Goal: Task Accomplishment & Management: Manage account settings

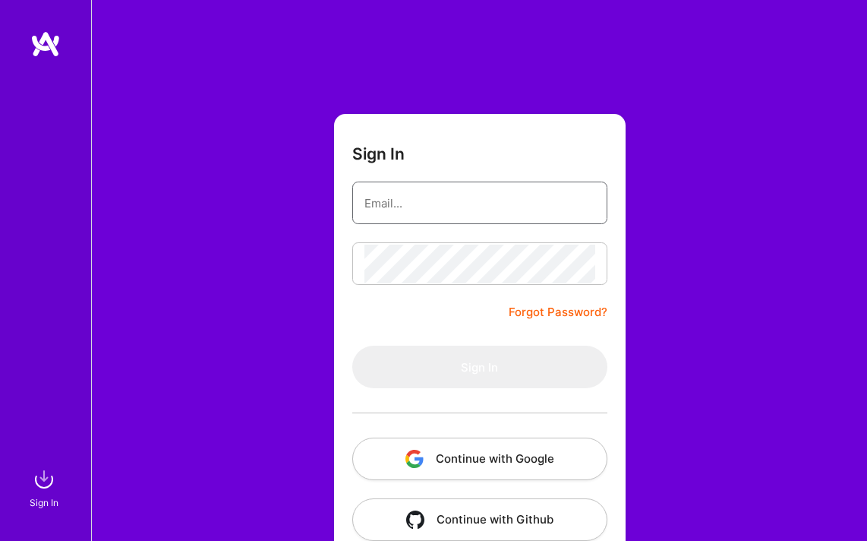
type input "[EMAIL_ADDRESS][DOMAIN_NAME]"
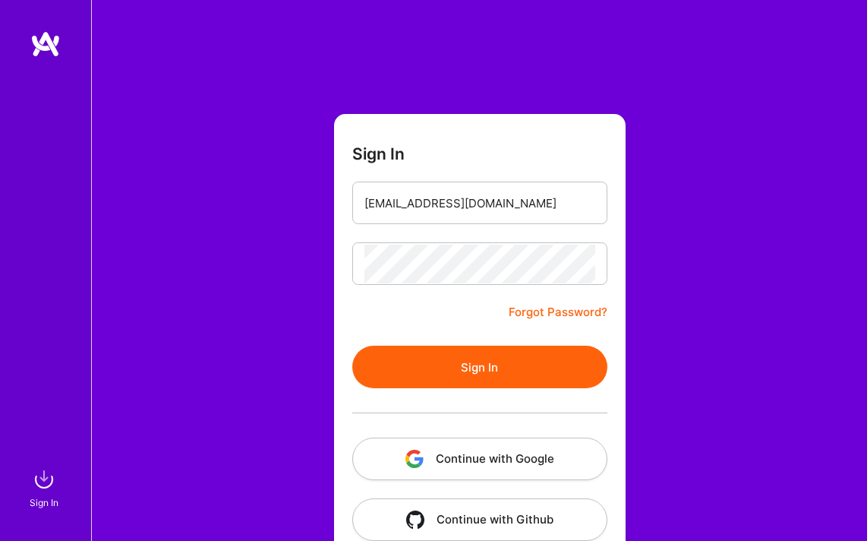
click at [483, 375] on button "Sign In" at bounding box center [479, 367] width 255 height 43
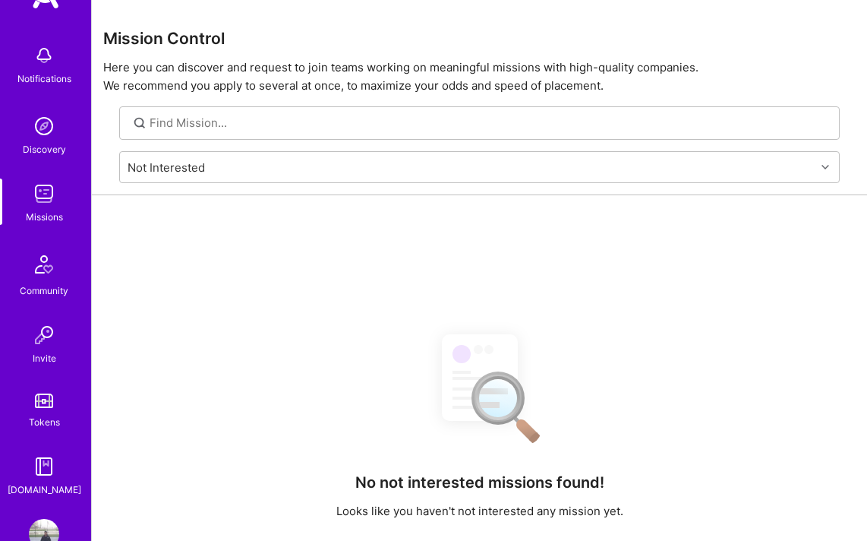
scroll to position [87, 0]
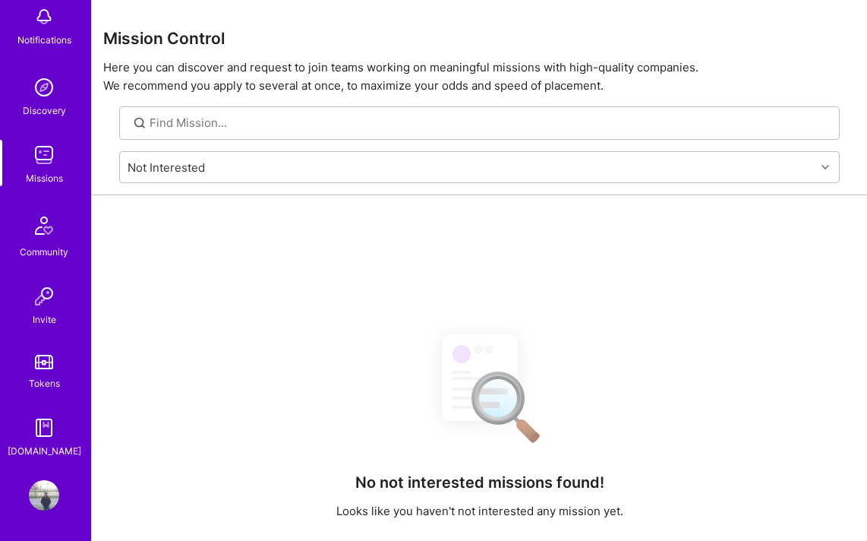
click at [48, 434] on img at bounding box center [44, 427] width 30 height 30
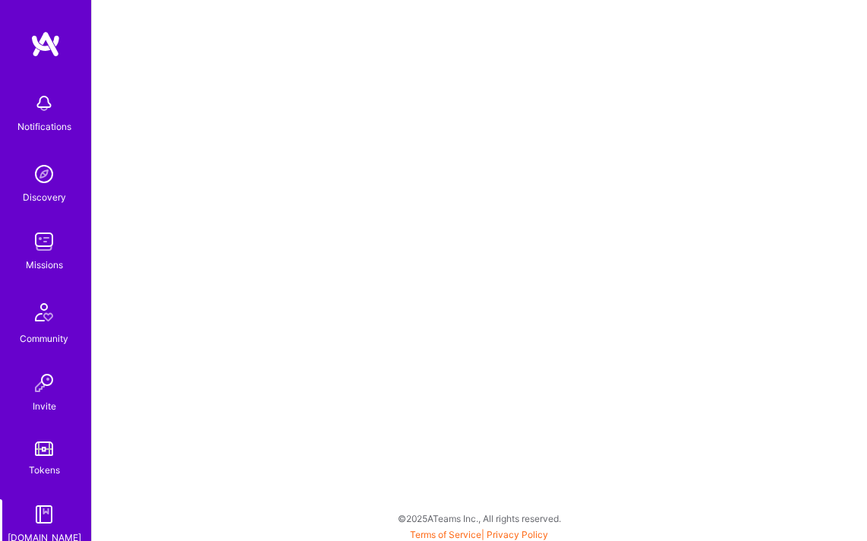
click at [54, 256] on img at bounding box center [44, 241] width 30 height 30
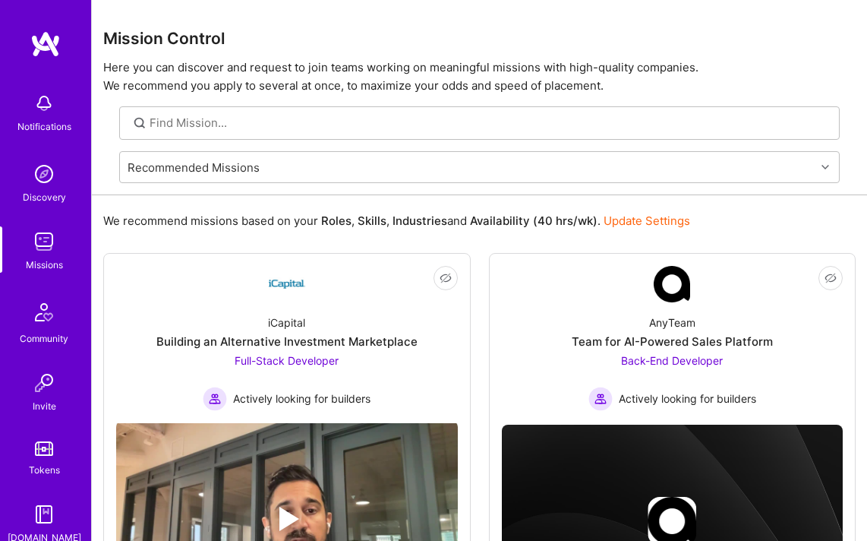
click at [44, 59] on div "Notifications Discovery Missions Community Invite Tokens [DOMAIN_NAME]" at bounding box center [45, 287] width 91 height 515
click at [46, 43] on img at bounding box center [45, 43] width 30 height 27
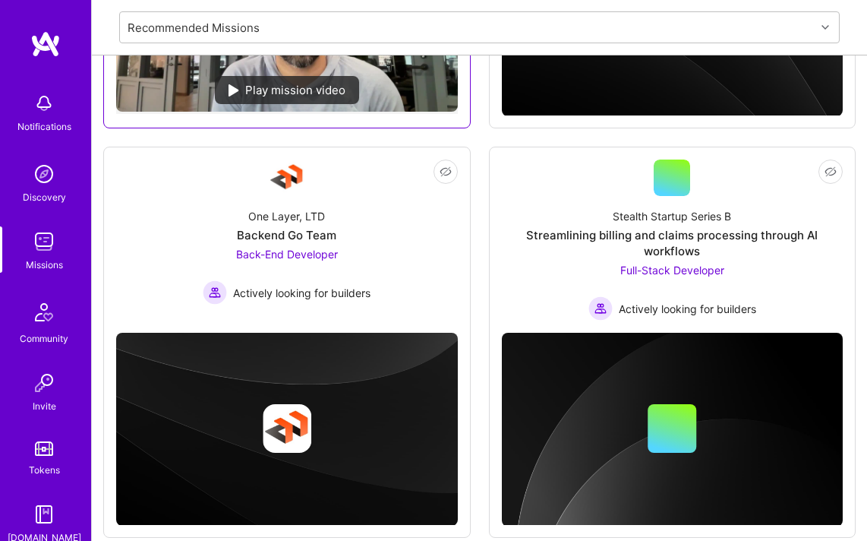
scroll to position [507, 0]
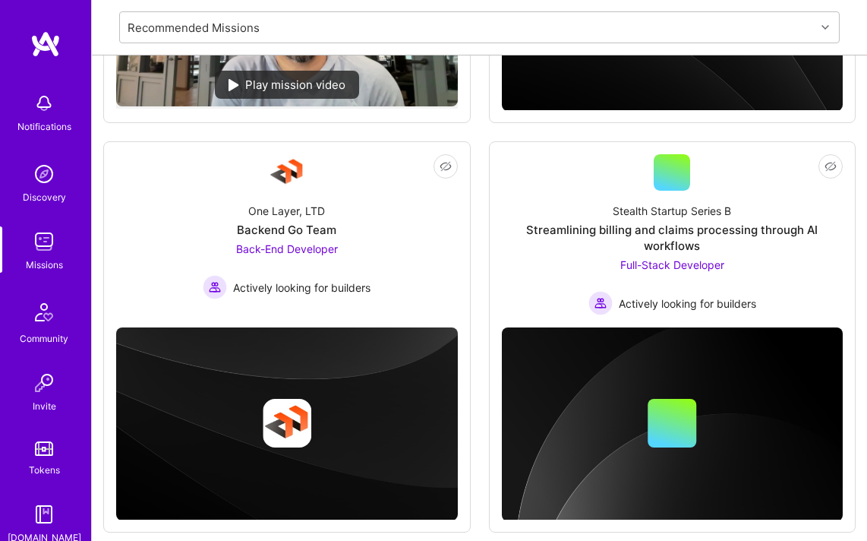
click at [43, 256] on img at bounding box center [44, 241] width 30 height 30
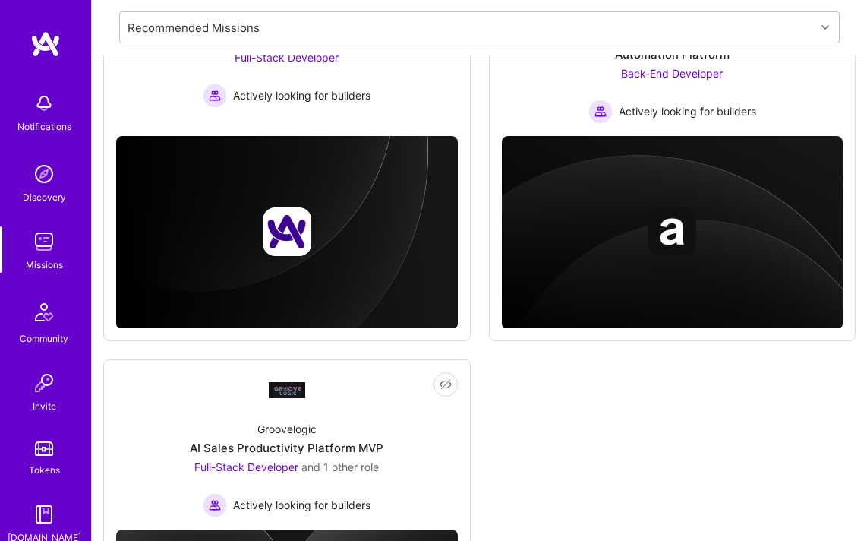
scroll to position [1117, 0]
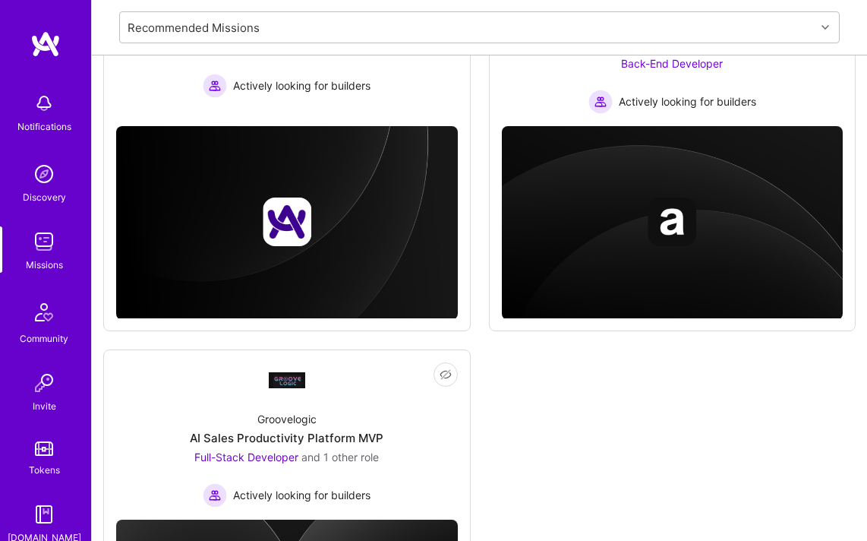
click at [47, 254] on img at bounding box center [44, 241] width 30 height 30
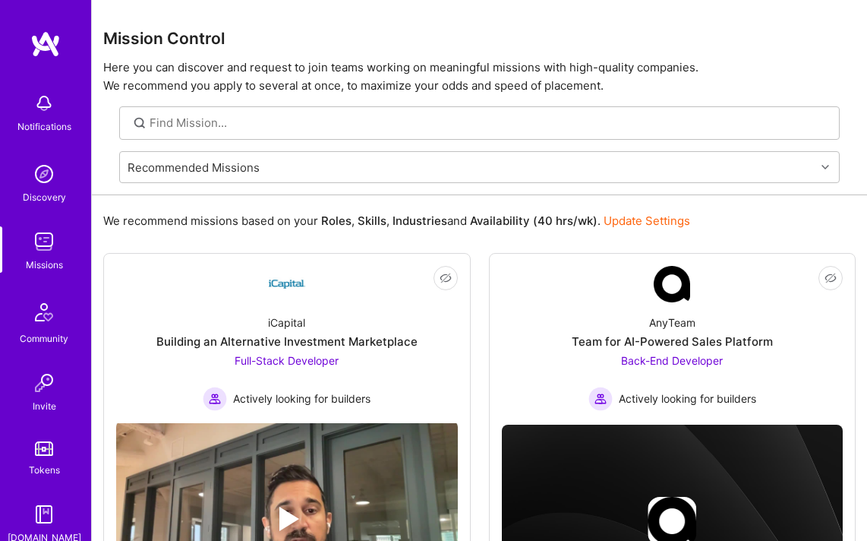
click at [49, 189] on div "Discovery" at bounding box center [44, 197] width 43 height 16
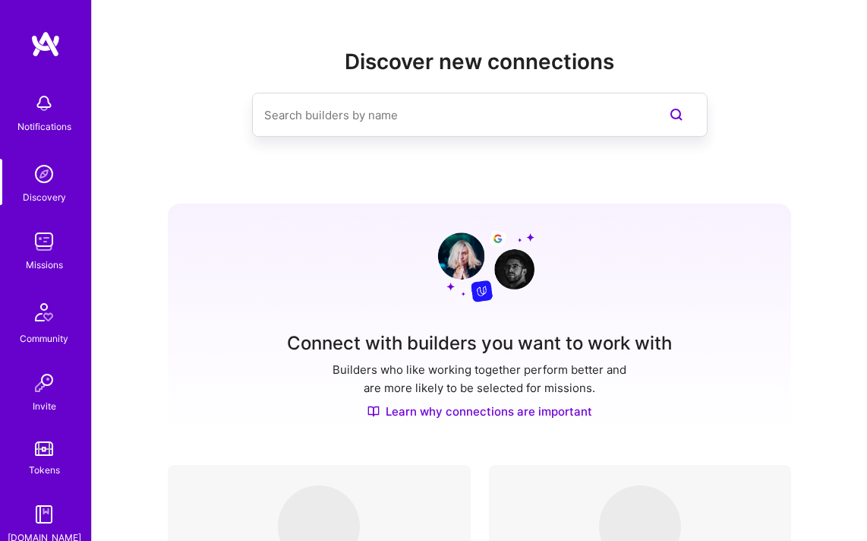
click at [48, 122] on div "Notifications" at bounding box center [44, 126] width 54 height 16
click at [62, 330] on link "Community" at bounding box center [44, 320] width 94 height 52
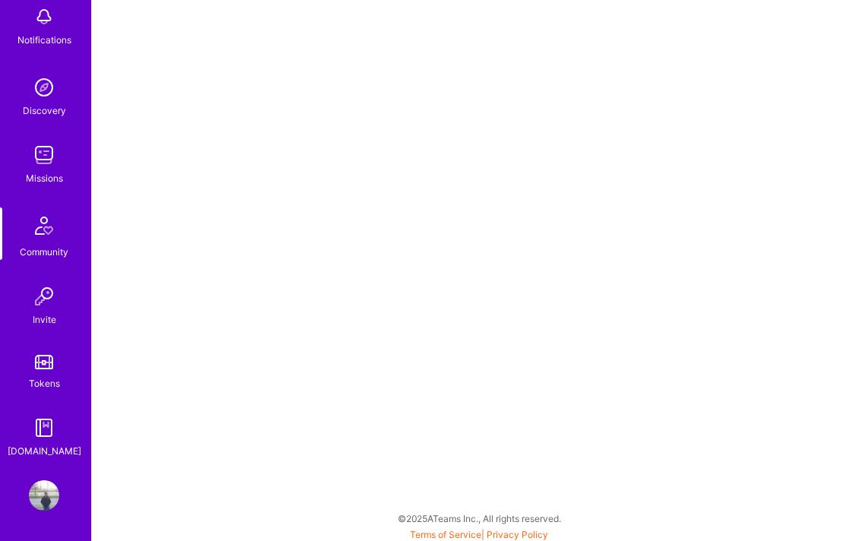
scroll to position [4, 0]
click at [45, 314] on div "Invite" at bounding box center [45, 319] width 24 height 16
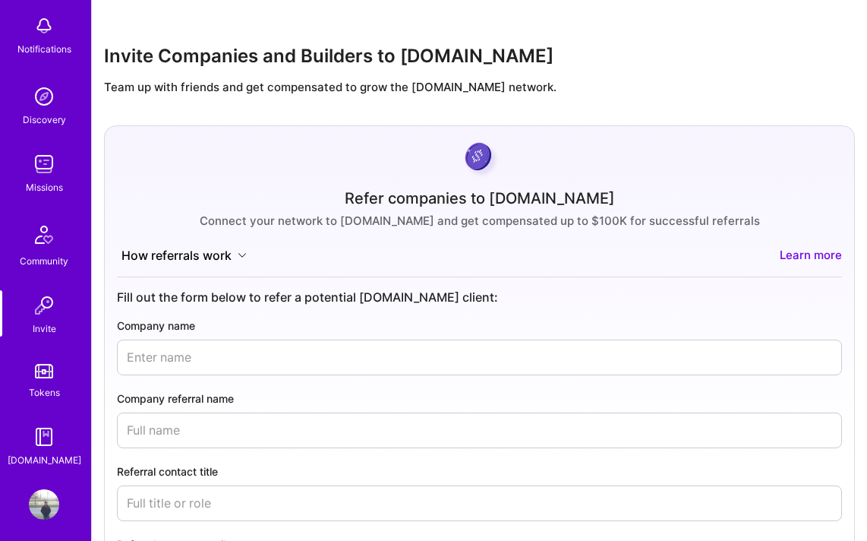
scroll to position [87, 0]
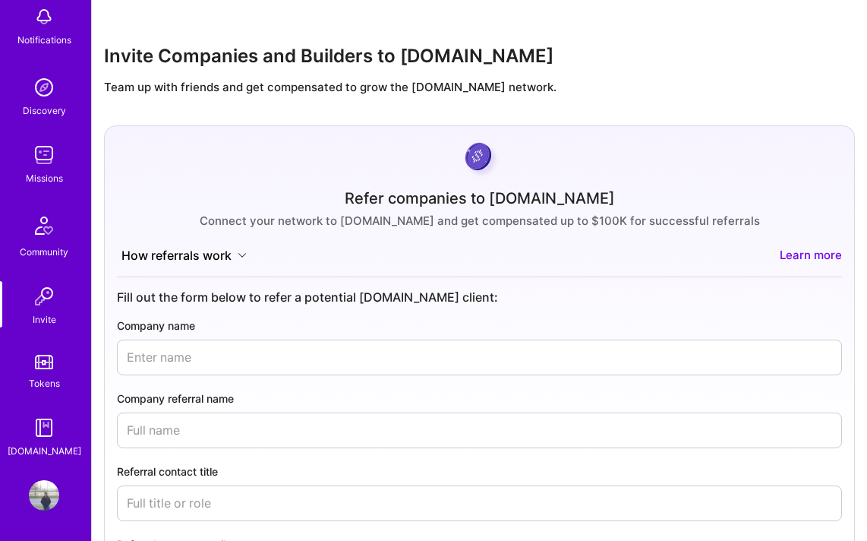
click at [52, 374] on link "Tokens" at bounding box center [44, 370] width 94 height 43
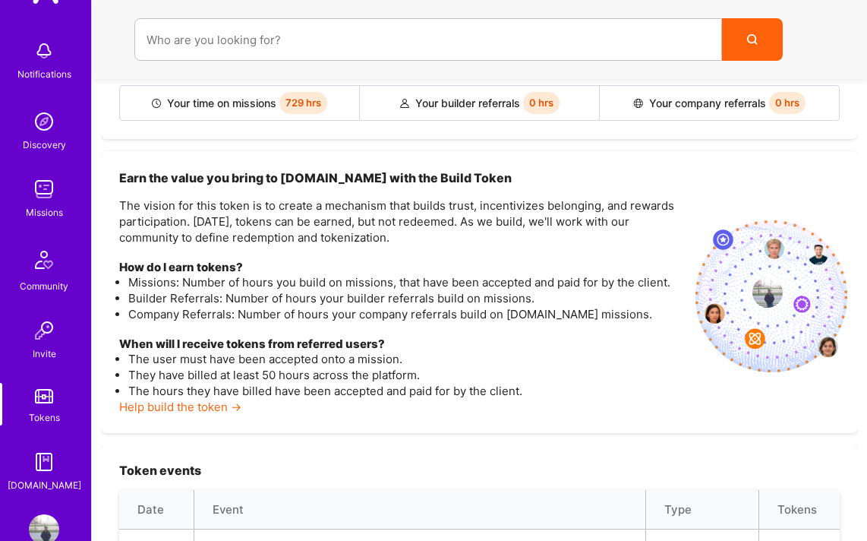
scroll to position [87, 0]
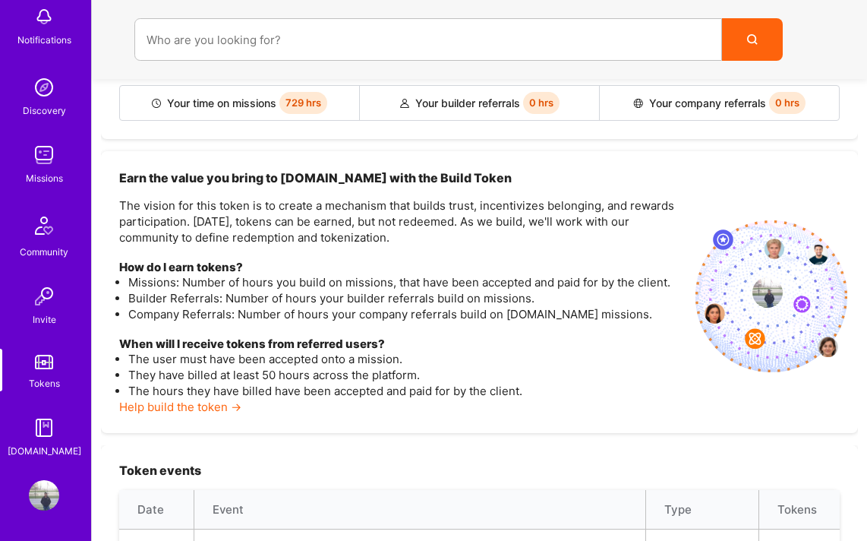
click at [52, 449] on div "[DOMAIN_NAME]" at bounding box center [45, 451] width 74 height 16
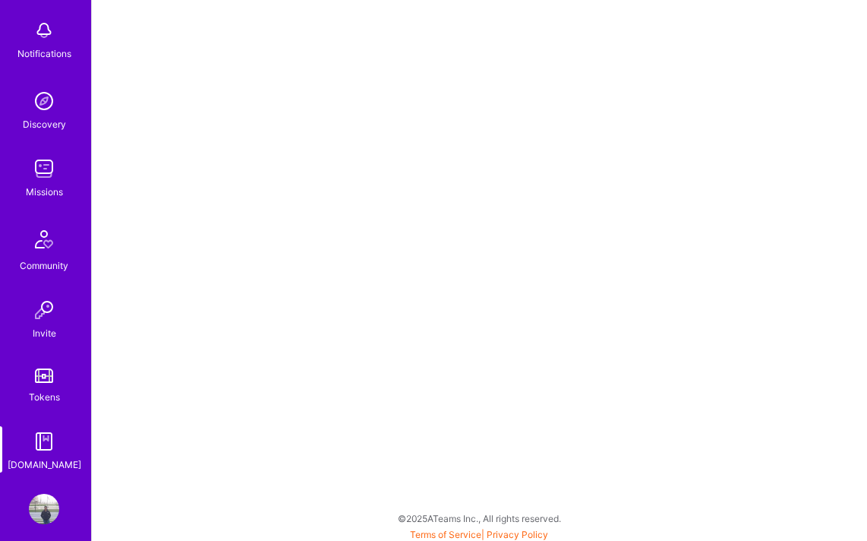
scroll to position [87, 0]
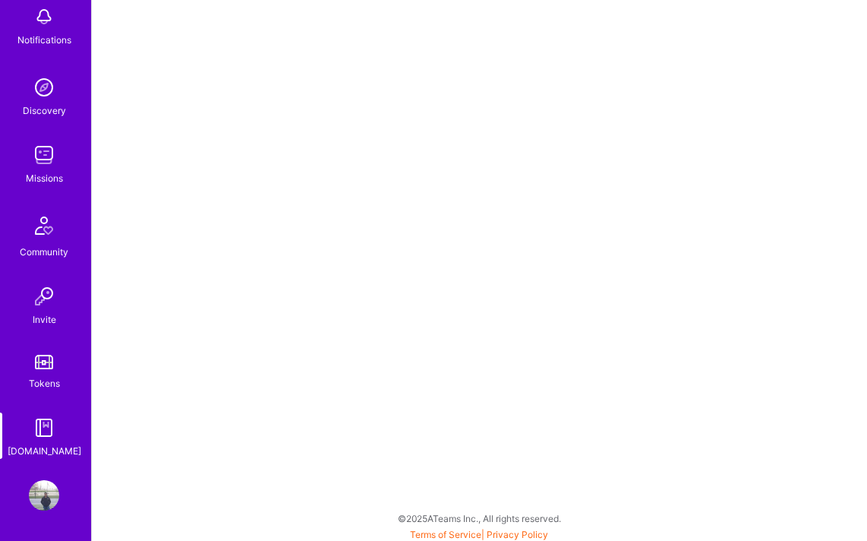
click at [47, 491] on img at bounding box center [44, 495] width 30 height 30
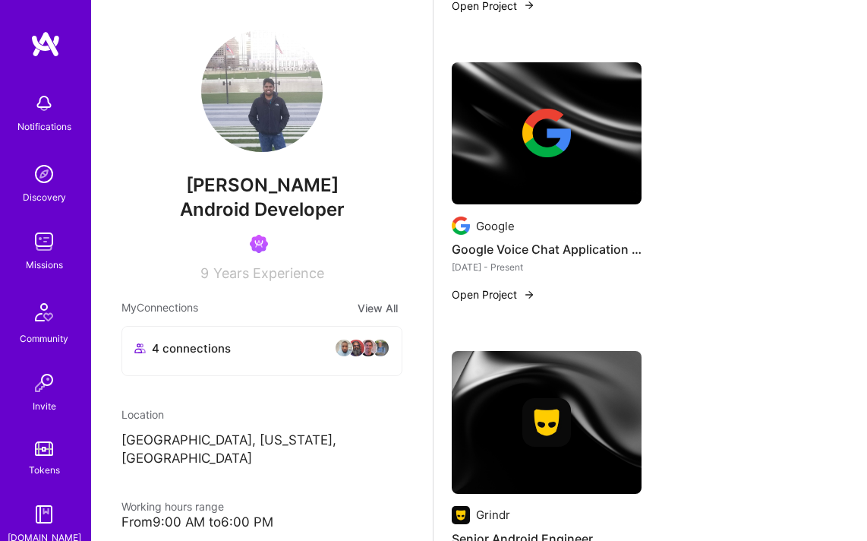
scroll to position [870, 0]
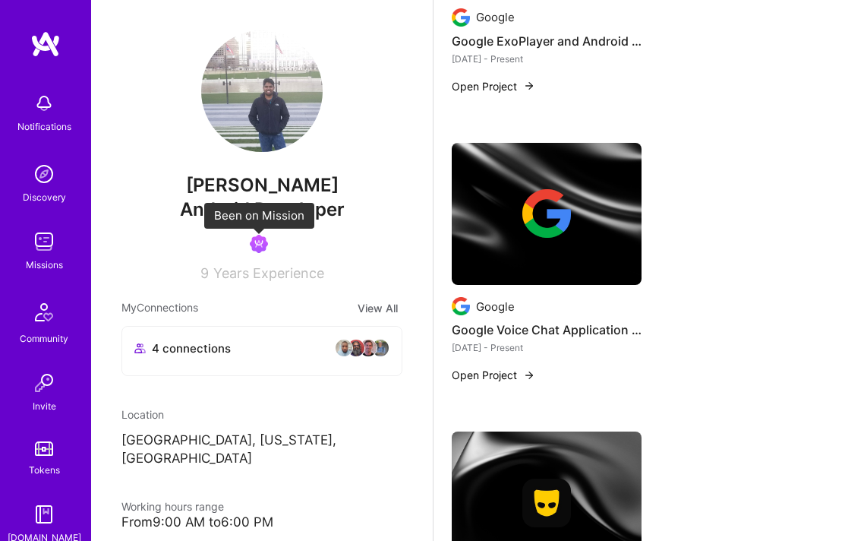
click at [258, 247] on img at bounding box center [259, 244] width 18 height 18
click at [276, 117] on img at bounding box center [262, 91] width 122 height 122
click at [48, 51] on img at bounding box center [45, 43] width 30 height 27
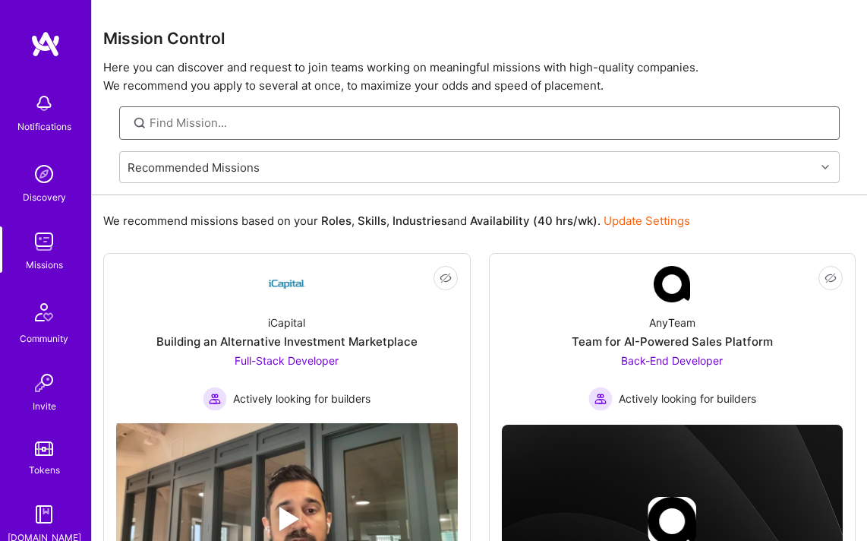
click at [179, 128] on input at bounding box center [489, 123] width 679 height 16
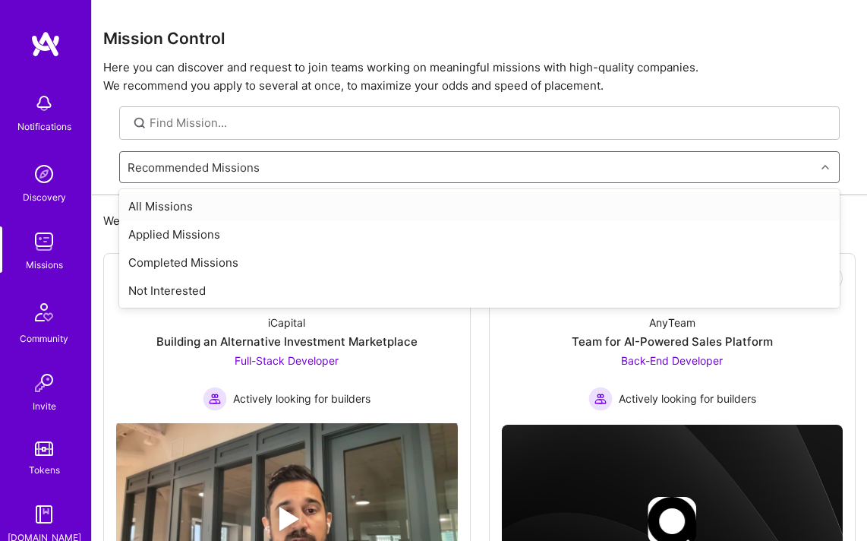
click at [191, 178] on div "Recommended Missions" at bounding box center [468, 167] width 696 height 30
click at [189, 202] on div "All Missions" at bounding box center [479, 206] width 721 height 28
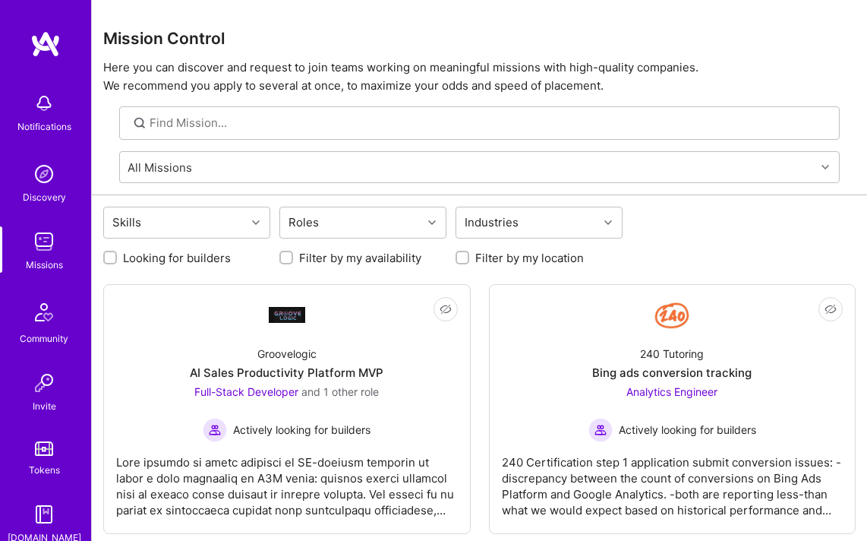
click at [51, 46] on img at bounding box center [45, 43] width 30 height 27
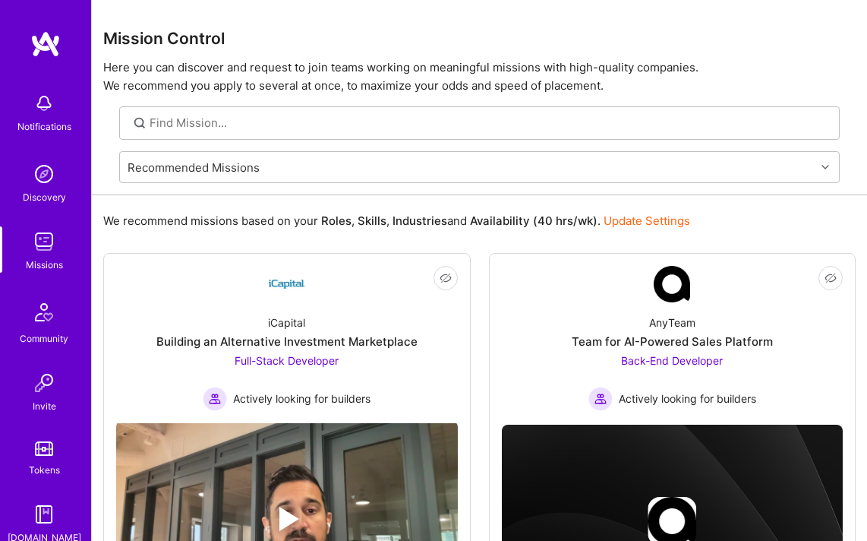
click at [63, 118] on div "Notifications" at bounding box center [44, 126] width 54 height 16
click at [50, 178] on img at bounding box center [44, 174] width 30 height 30
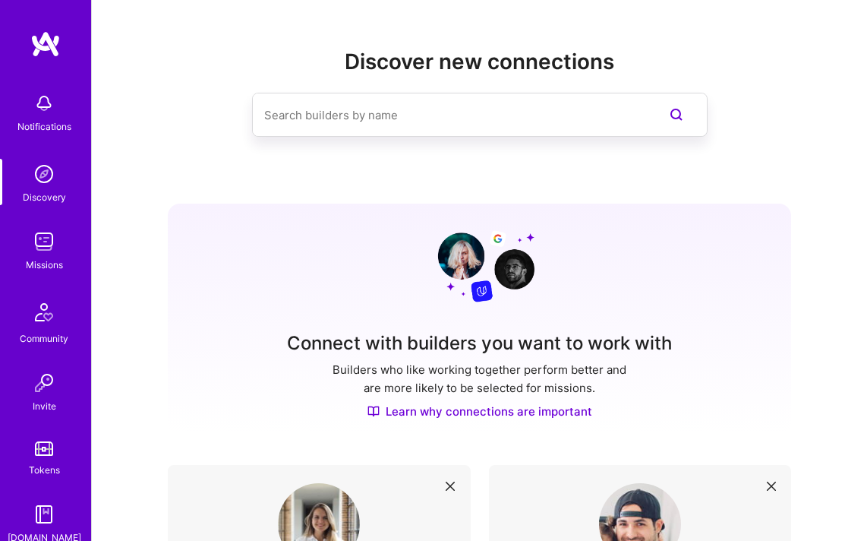
click at [54, 248] on img at bounding box center [44, 241] width 30 height 30
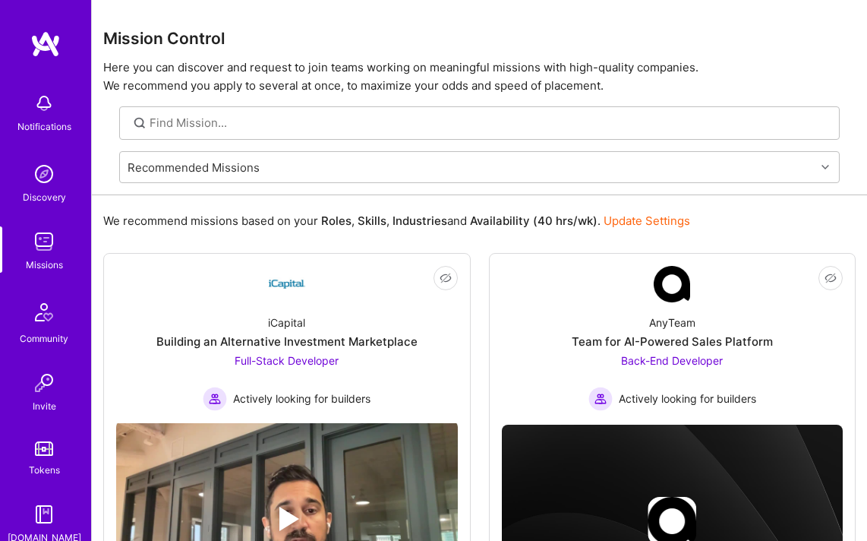
click at [43, 115] on img at bounding box center [44, 103] width 30 height 30
click at [49, 11] on div "Notifications Discovery Missions Community Invite Tokens [DOMAIN_NAME] Profile" at bounding box center [45, 270] width 91 height 541
click at [50, 24] on div "Notifications Discovery Missions Community Invite Tokens [DOMAIN_NAME] Profile" at bounding box center [45, 270] width 91 height 541
click at [52, 34] on img at bounding box center [45, 43] width 30 height 27
click at [55, 52] on img at bounding box center [45, 43] width 30 height 27
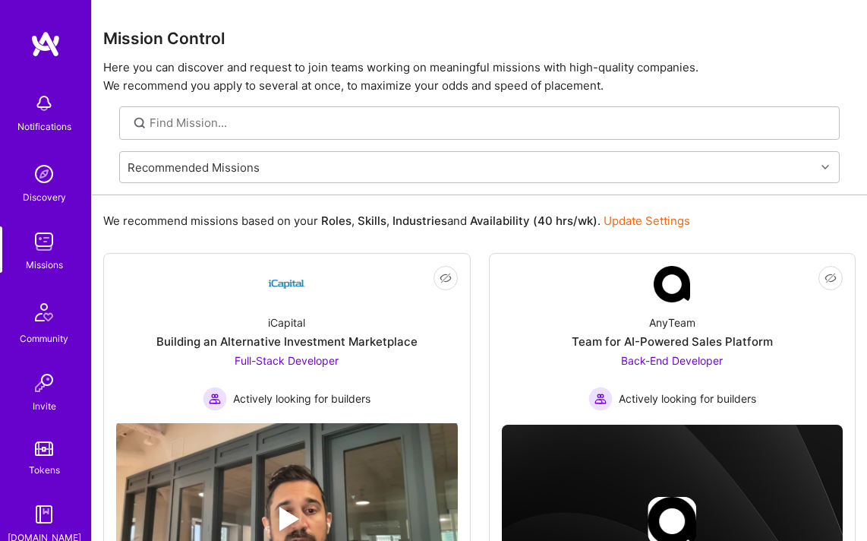
click at [49, 317] on img at bounding box center [44, 312] width 36 height 36
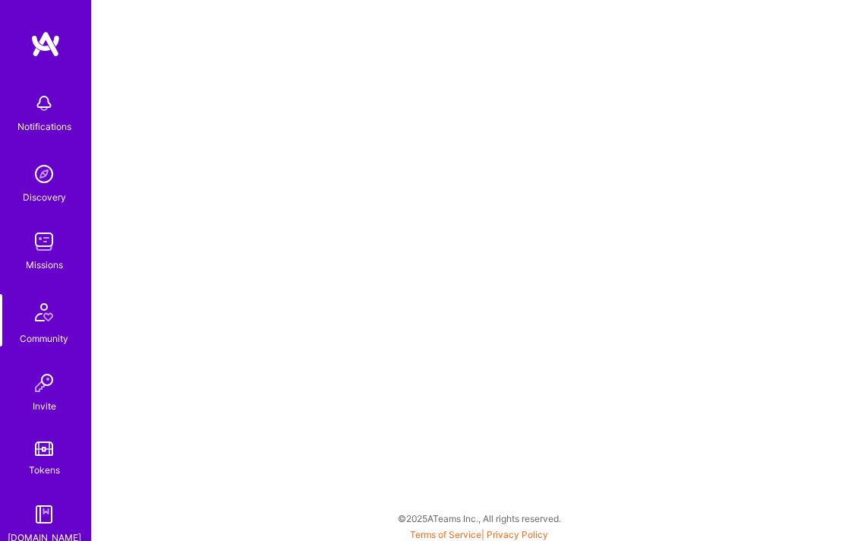
scroll to position [4, 0]
click at [38, 43] on img at bounding box center [45, 43] width 30 height 27
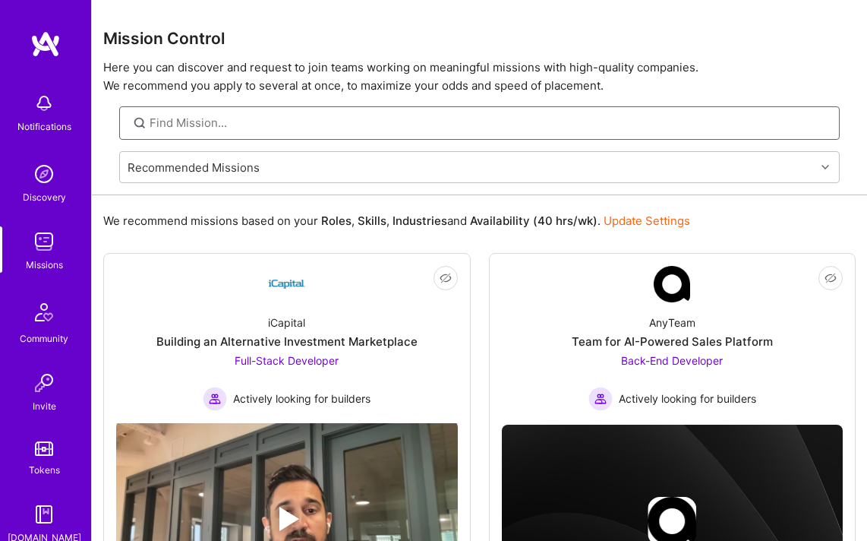
click at [224, 120] on input at bounding box center [489, 123] width 679 height 16
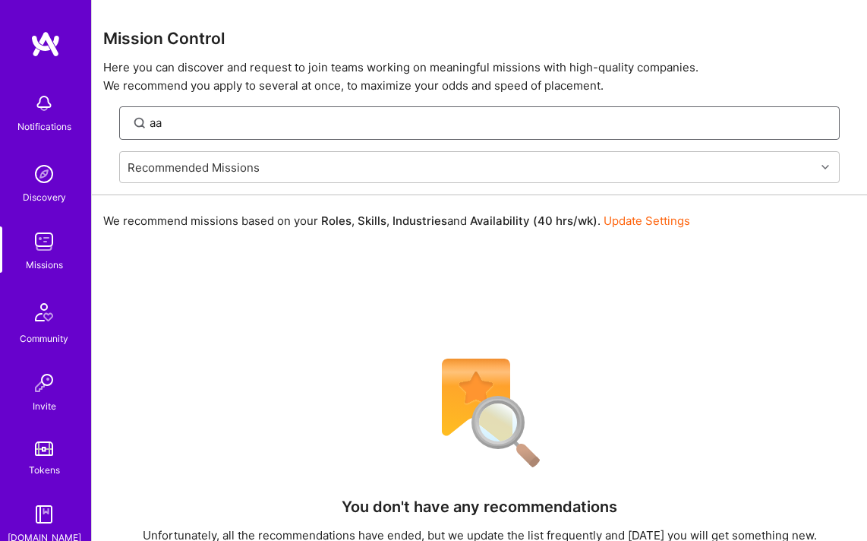
type input "a"
type input "android"
click at [263, 168] on div "Recommended Missions" at bounding box center [468, 167] width 696 height 30
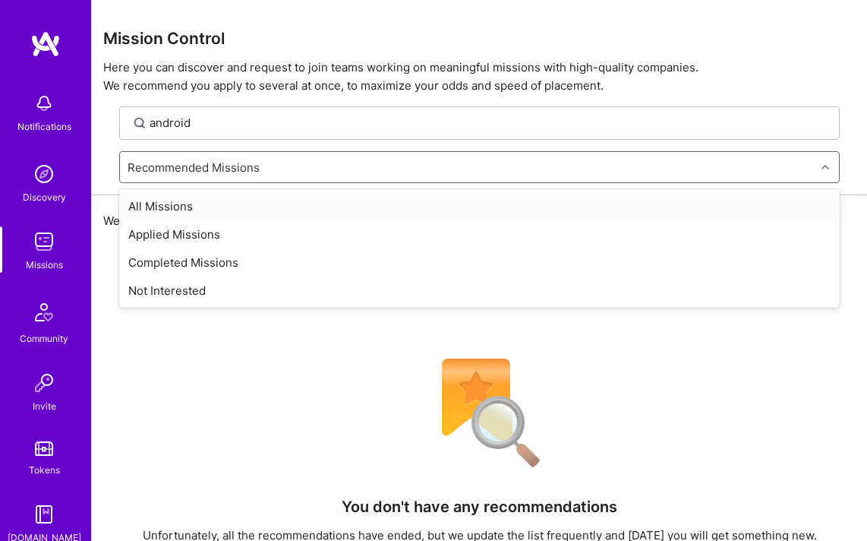
click at [251, 197] on div "All Missions" at bounding box center [479, 206] width 721 height 28
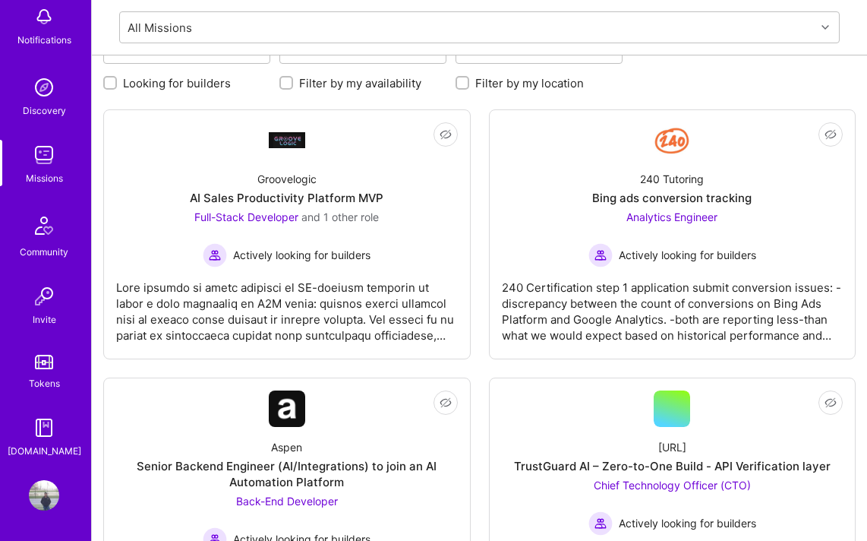
scroll to position [348, 0]
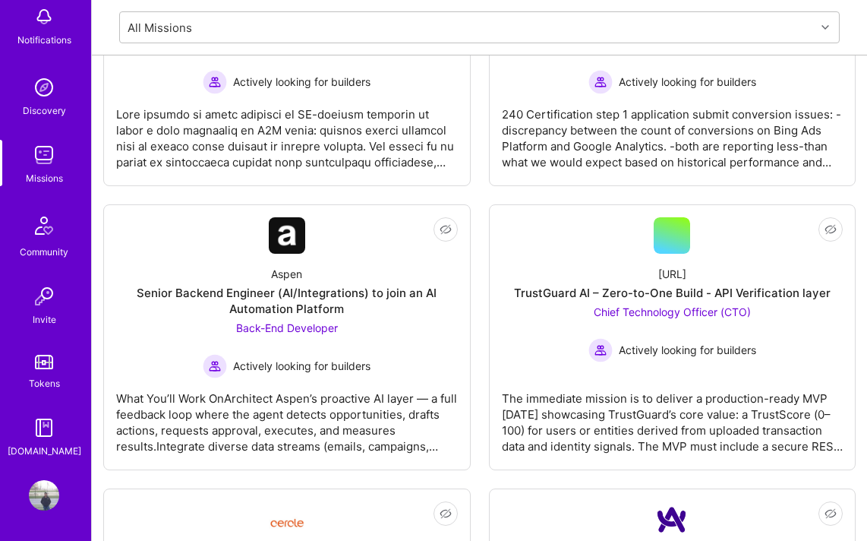
click at [47, 505] on img at bounding box center [44, 495] width 30 height 30
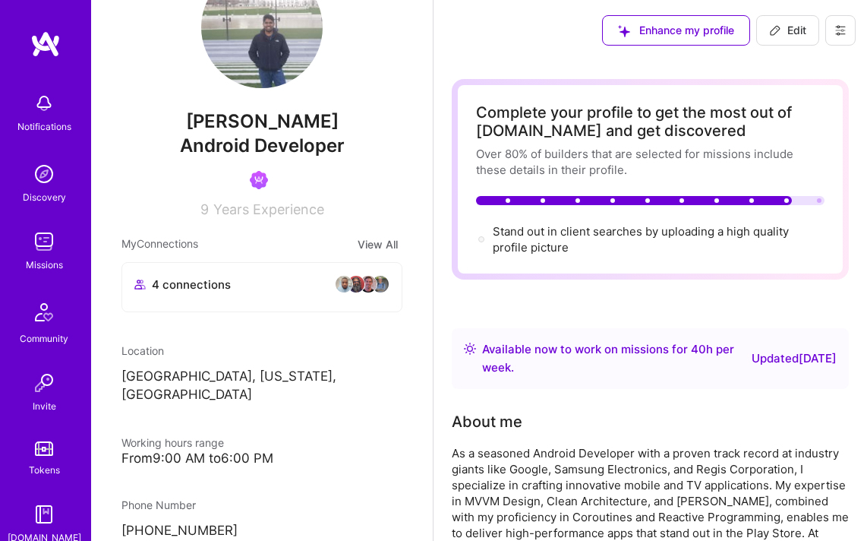
click at [798, 30] on span "Edit" at bounding box center [787, 30] width 37 height 15
select select "US"
select select "Right Now"
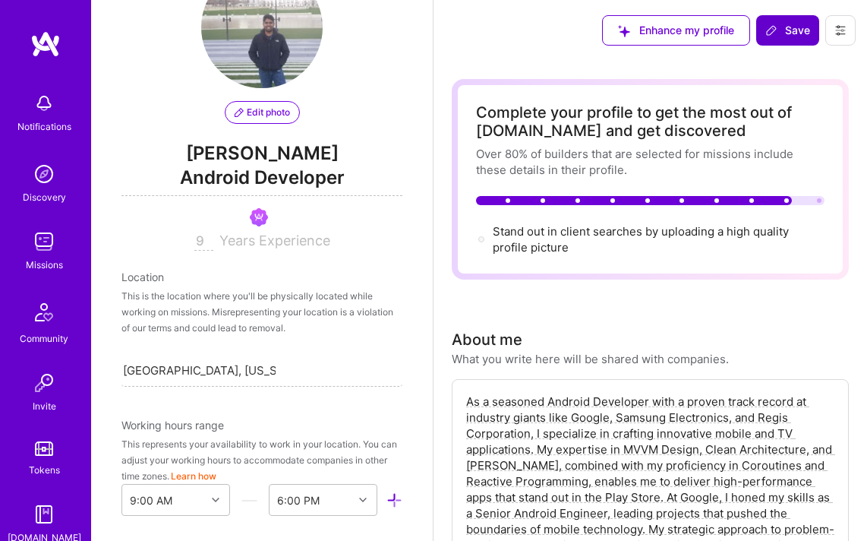
scroll to position [636, 0]
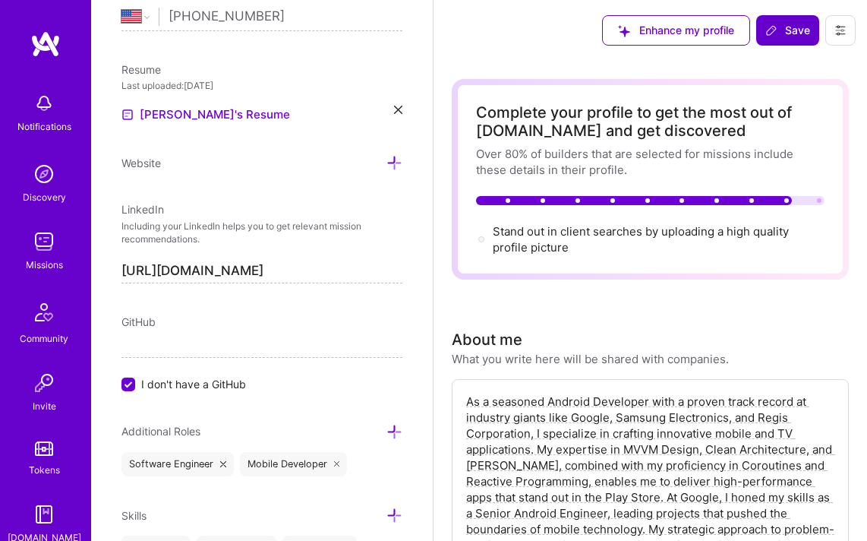
click at [787, 32] on span "Save" at bounding box center [788, 30] width 45 height 15
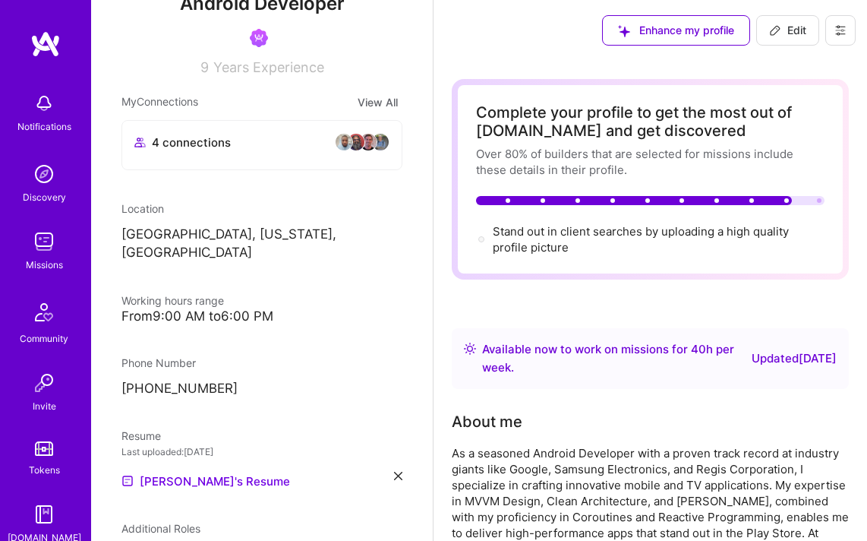
scroll to position [0, 0]
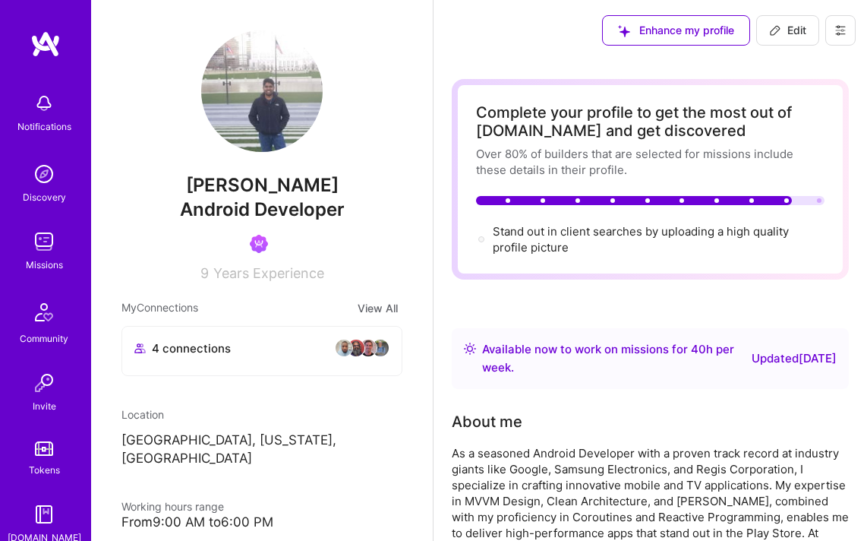
click at [375, 304] on button "View All" at bounding box center [377, 307] width 49 height 17
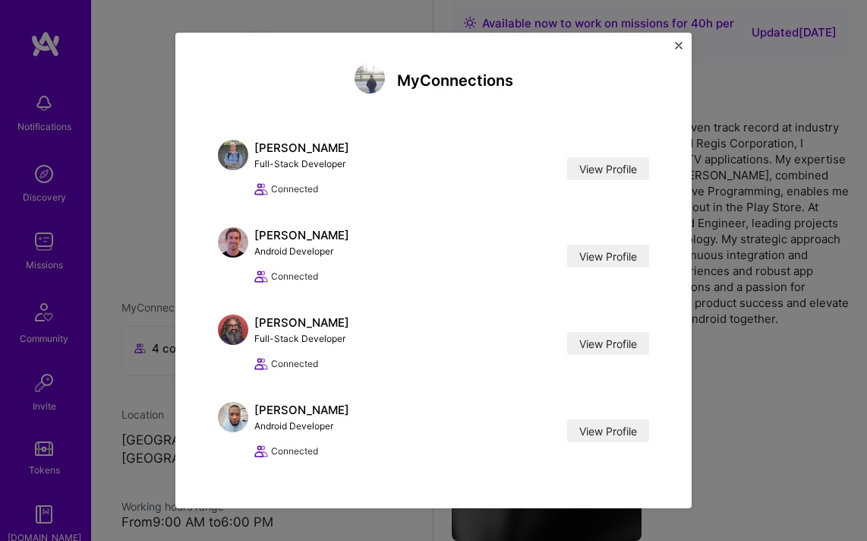
scroll to position [355, 0]
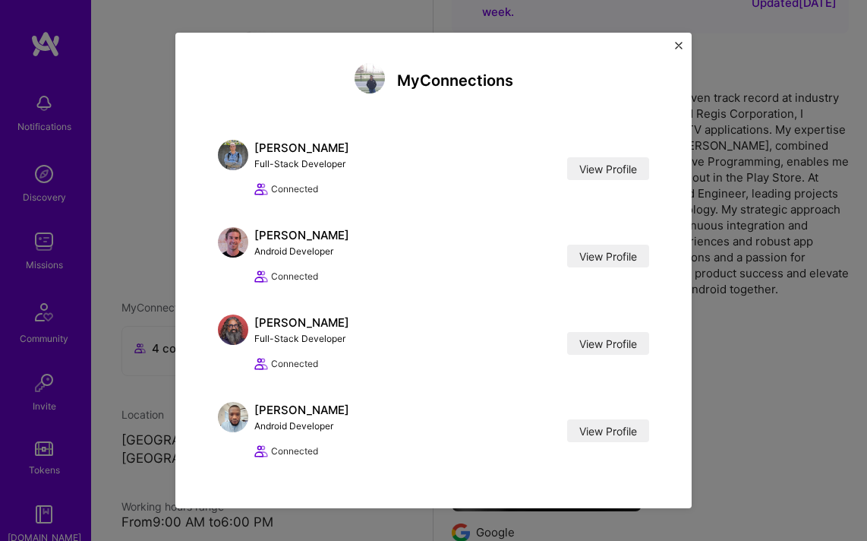
click at [108, 273] on div "My Connections Oleksii Popov Full-Stack Developer View Profile Connected View P…" at bounding box center [433, 270] width 867 height 541
